Goal: Task Accomplishment & Management: Use online tool/utility

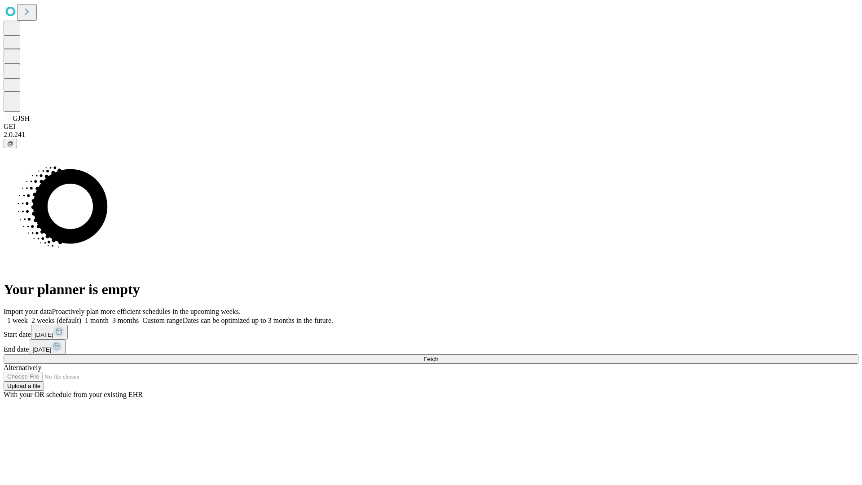
click at [438, 356] on span "Fetch" at bounding box center [430, 359] width 15 height 7
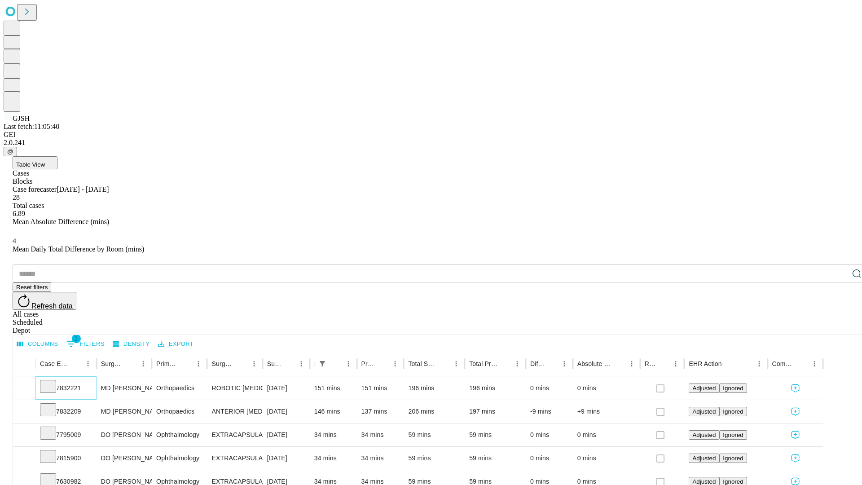
click at [53, 381] on icon at bounding box center [48, 385] width 9 height 9
